Goal: Find specific page/section: Find specific page/section

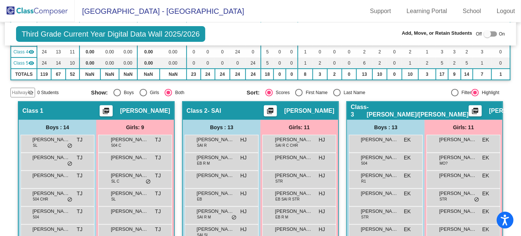
scroll to position [136, 0]
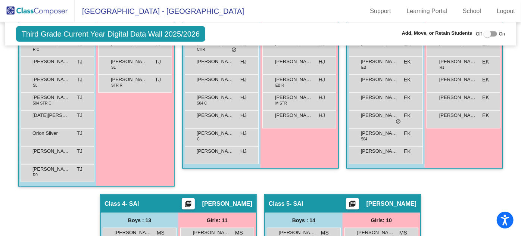
scroll to position [306, 0]
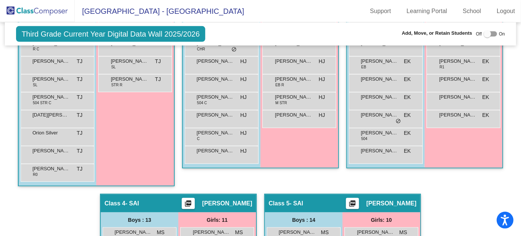
click at [441, 142] on div "Hallway - Hallway Class picture_as_pdf Add Student First Name Last Name Student…" at bounding box center [260, 193] width 501 height 593
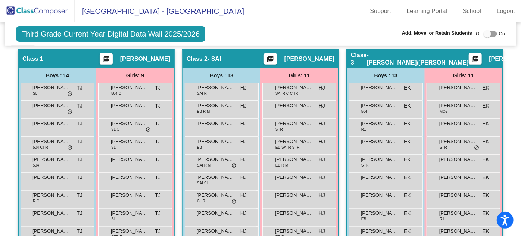
scroll to position [170, 0]
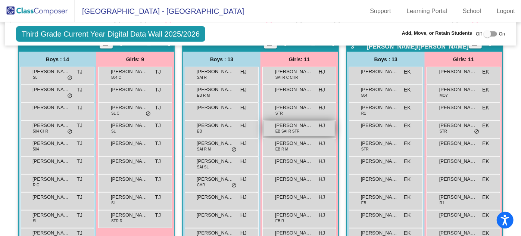
click at [300, 129] on span "EB SAI R STR" at bounding box center [288, 132] width 24 height 6
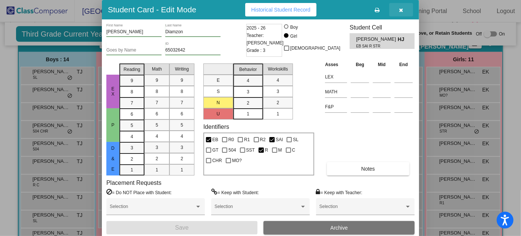
click at [403, 10] on button "button" at bounding box center [402, 9] width 24 height 13
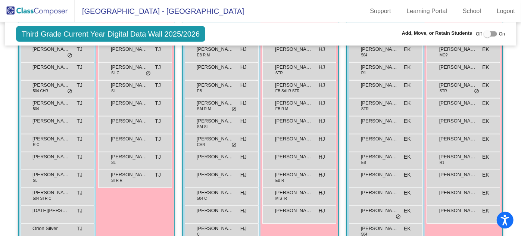
scroll to position [204, 0]
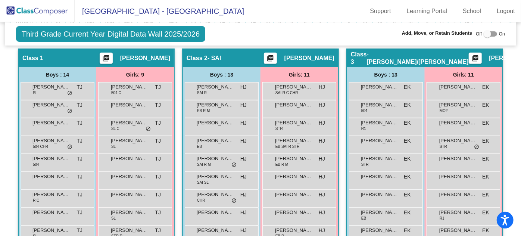
scroll to position [170, 0]
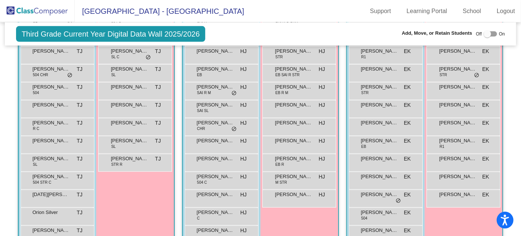
scroll to position [238, 0]
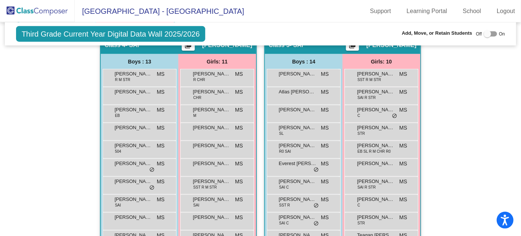
scroll to position [475, 0]
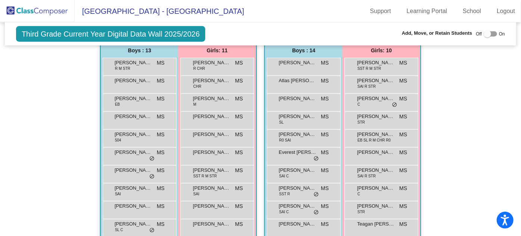
click at [508, 78] on mat-sidenav-content "Third Grade Current Year Digital Data Wall 2025/2026 Add, Move, or Retain Stude…" at bounding box center [260, 129] width 521 height 214
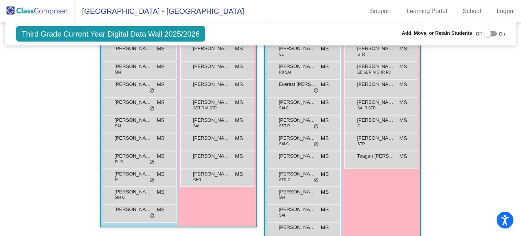
scroll to position [558, 0]
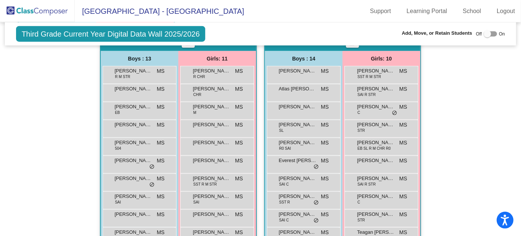
scroll to position [456, 0]
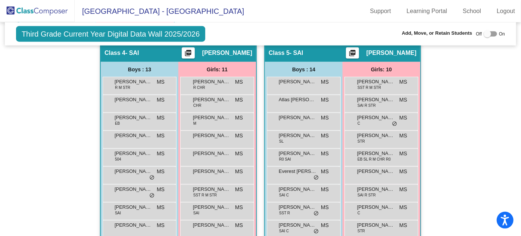
click at [343, 159] on div "Hallway - Hallway Class picture_as_pdf Add Student First Name Last Name Student…" at bounding box center [260, 43] width 501 height 593
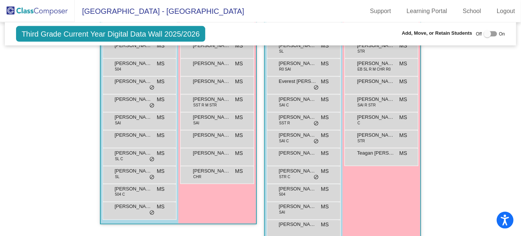
scroll to position [558, 0]
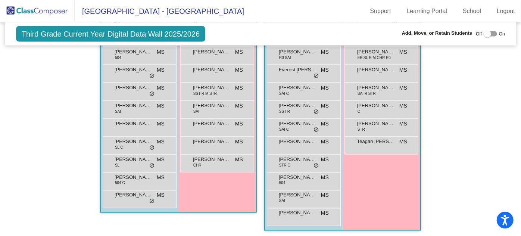
click at [508, 90] on mat-sidenav-content "Third Grade Current Year Digital Data Wall 2025/2026 Add, Move, or Retain Stude…" at bounding box center [260, 129] width 521 height 214
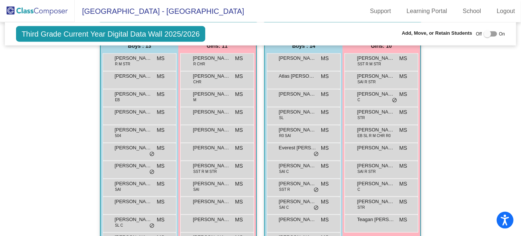
scroll to position [456, 0]
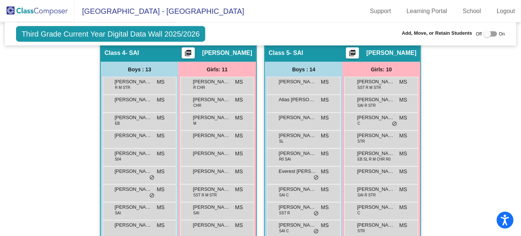
click at [340, 142] on div "Hallway - Hallway Class picture_as_pdf Add Student First Name Last Name Student…" at bounding box center [260, 43] width 501 height 593
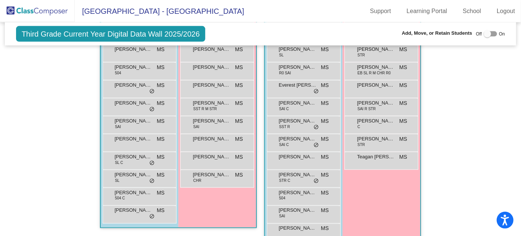
scroll to position [558, 0]
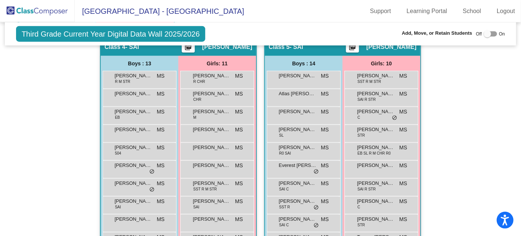
scroll to position [456, 0]
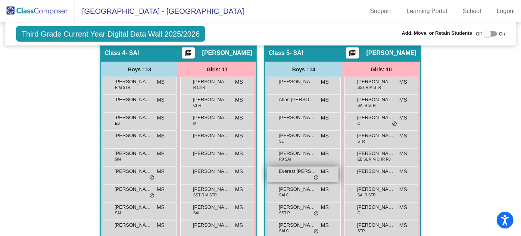
click at [316, 170] on span "Everest [PERSON_NAME]" at bounding box center [297, 171] width 37 height 7
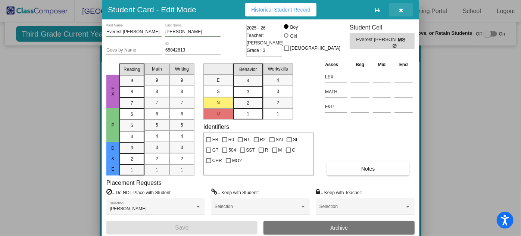
click at [398, 8] on button "button" at bounding box center [402, 9] width 24 height 13
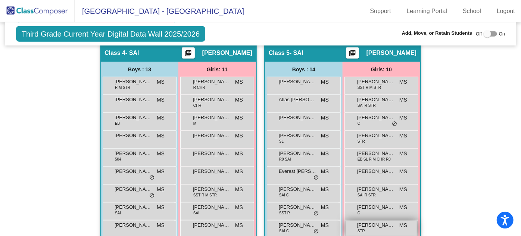
click at [395, 224] on span "[PERSON_NAME]" at bounding box center [375, 225] width 37 height 7
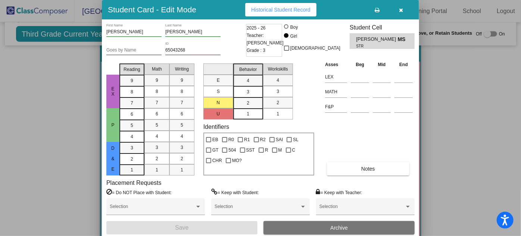
click at [401, 7] on span "button" at bounding box center [402, 10] width 4 height 6
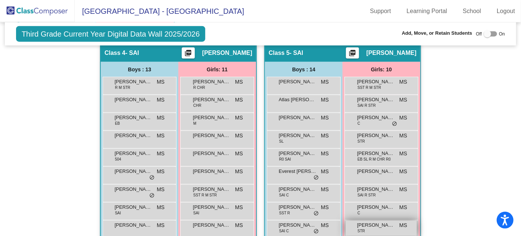
click at [417, 228] on div "[PERSON_NAME] STR MS lock do_not_disturb_alt" at bounding box center [381, 228] width 71 height 15
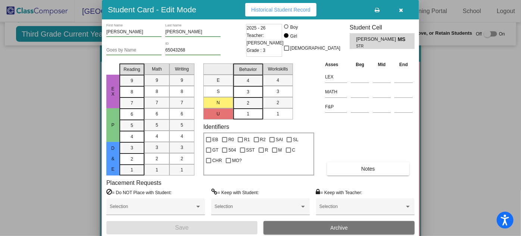
click at [403, 6] on button "button" at bounding box center [402, 9] width 24 height 13
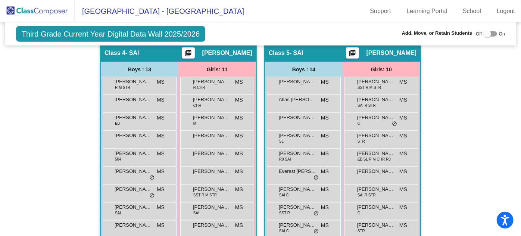
click at [510, 155] on mat-sidenav-content "Third Grade Current Year Digital Data Wall 2025/2026 Add, Move, or Retain Stude…" at bounding box center [260, 129] width 521 height 214
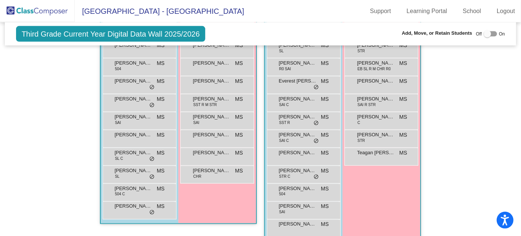
scroll to position [558, 0]
